Goal: Navigation & Orientation: Find specific page/section

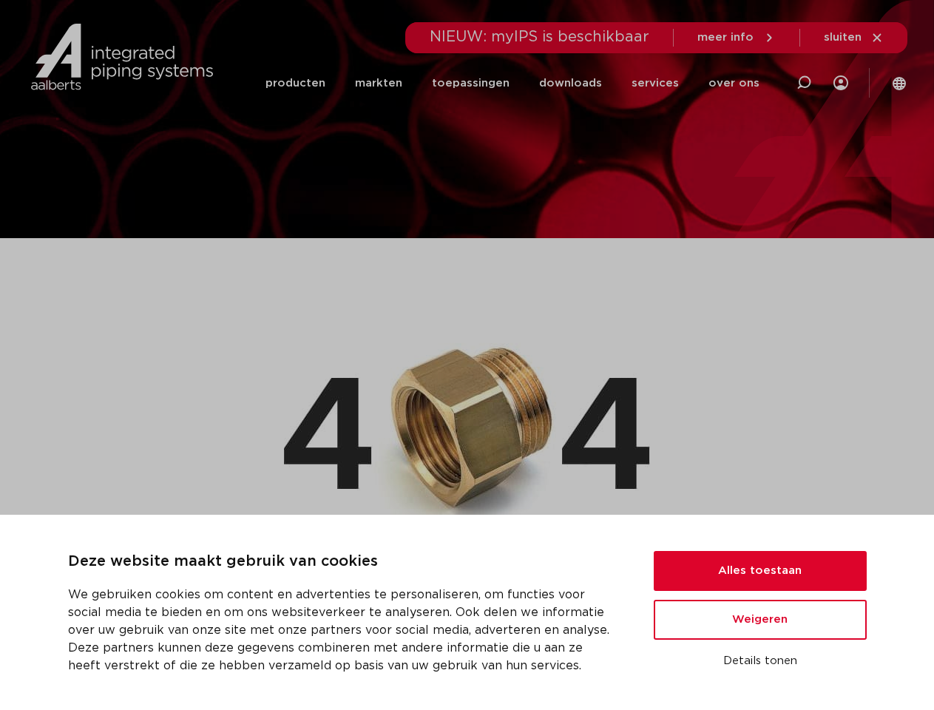
click at [466, 355] on img at bounding box center [467, 423] width 366 height 233
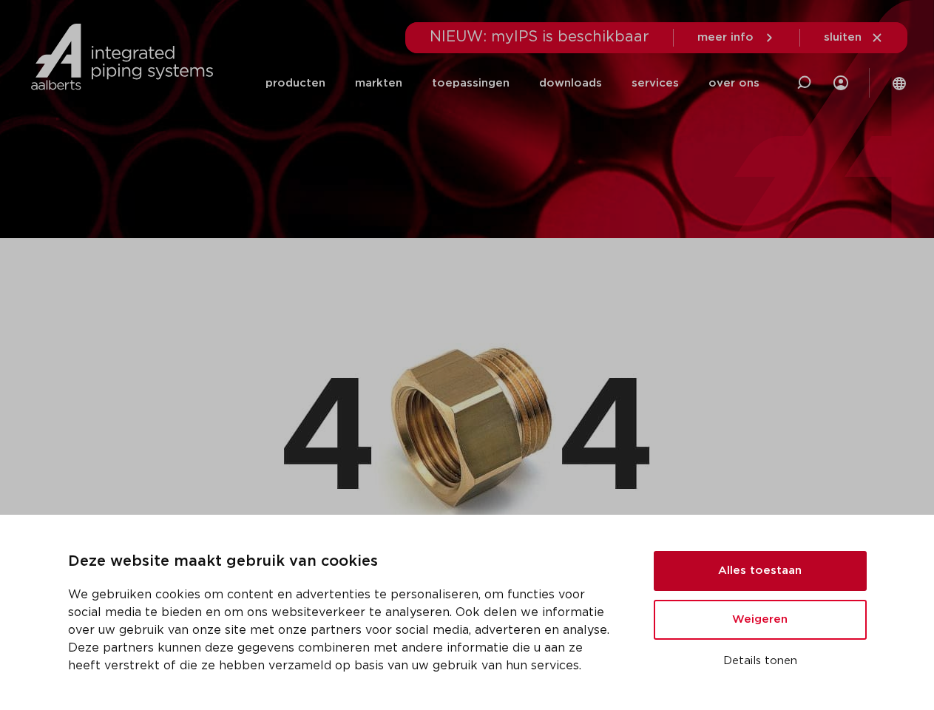
click at [760, 571] on button "Alles toestaan" at bounding box center [759, 571] width 213 height 40
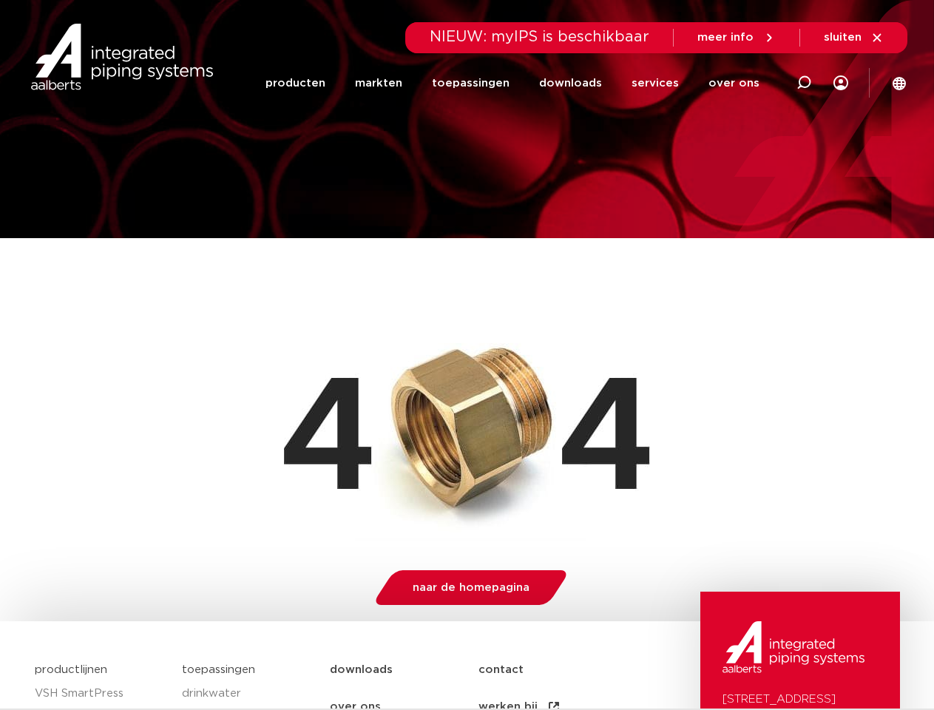
click at [760, 661] on img at bounding box center [793, 647] width 142 height 52
click at [520, 83] on li "toepassingen" at bounding box center [470, 83] width 107 height 60
click at [803, 83] on icon at bounding box center [804, 83] width 18 height 18
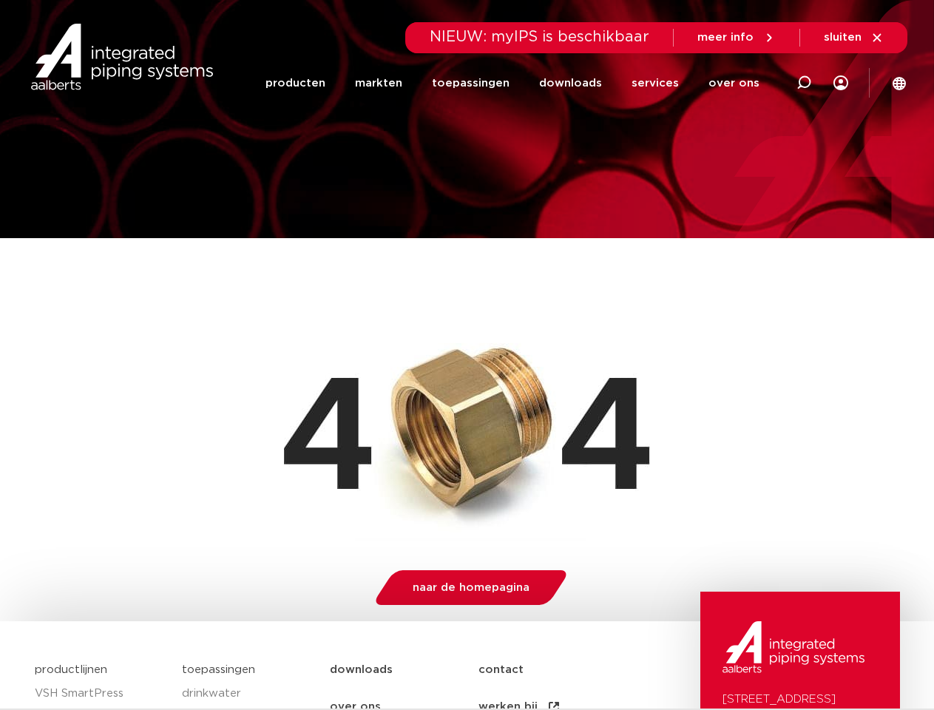
click at [854, 38] on span "sluiten" at bounding box center [842, 37] width 38 height 11
